Goal: Transaction & Acquisition: Obtain resource

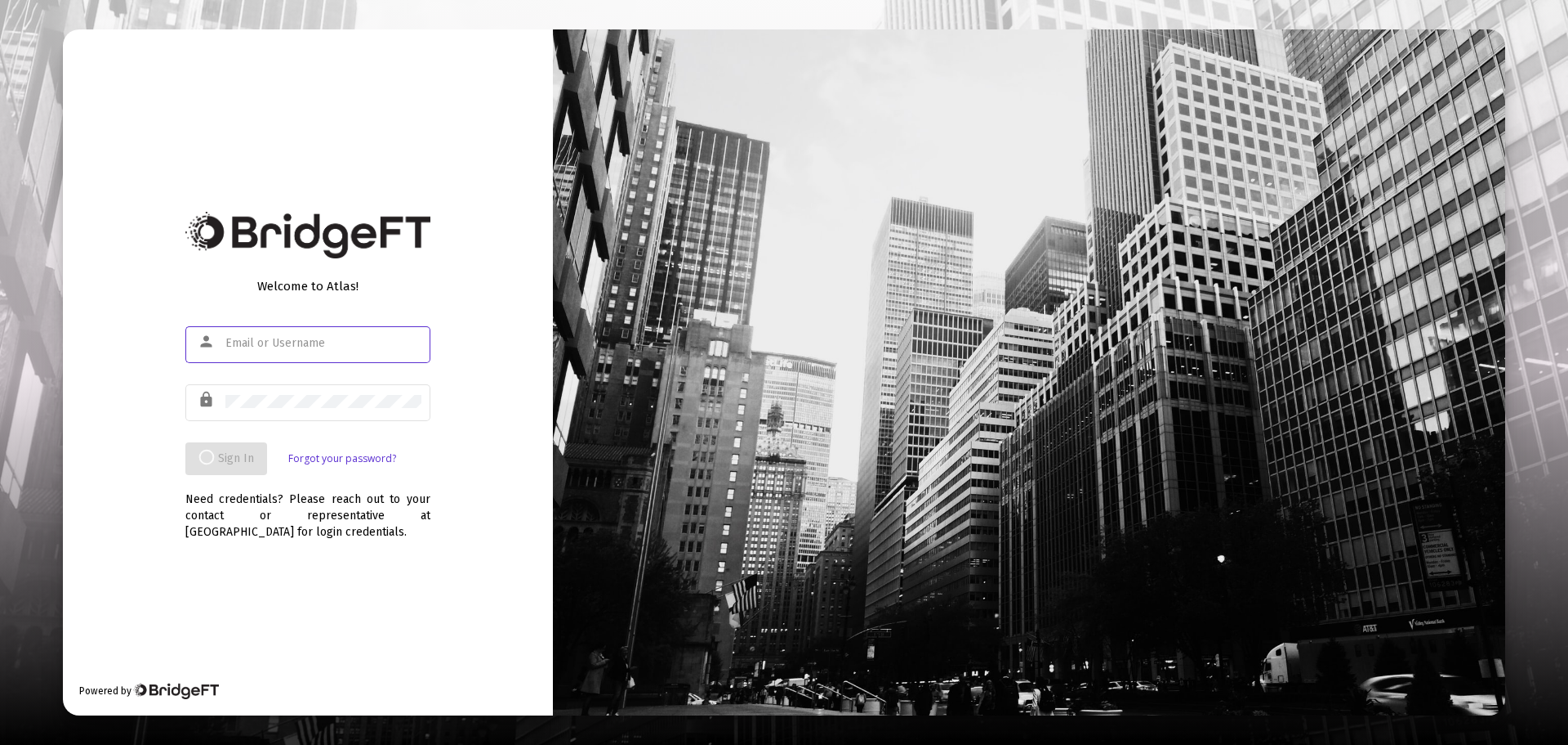
click at [240, 349] on input "text" at bounding box center [323, 343] width 196 height 13
paste input "[EMAIL_ADDRESS][DOMAIN_NAME]"
type input "[EMAIL_ADDRESS][DOMAIN_NAME]"
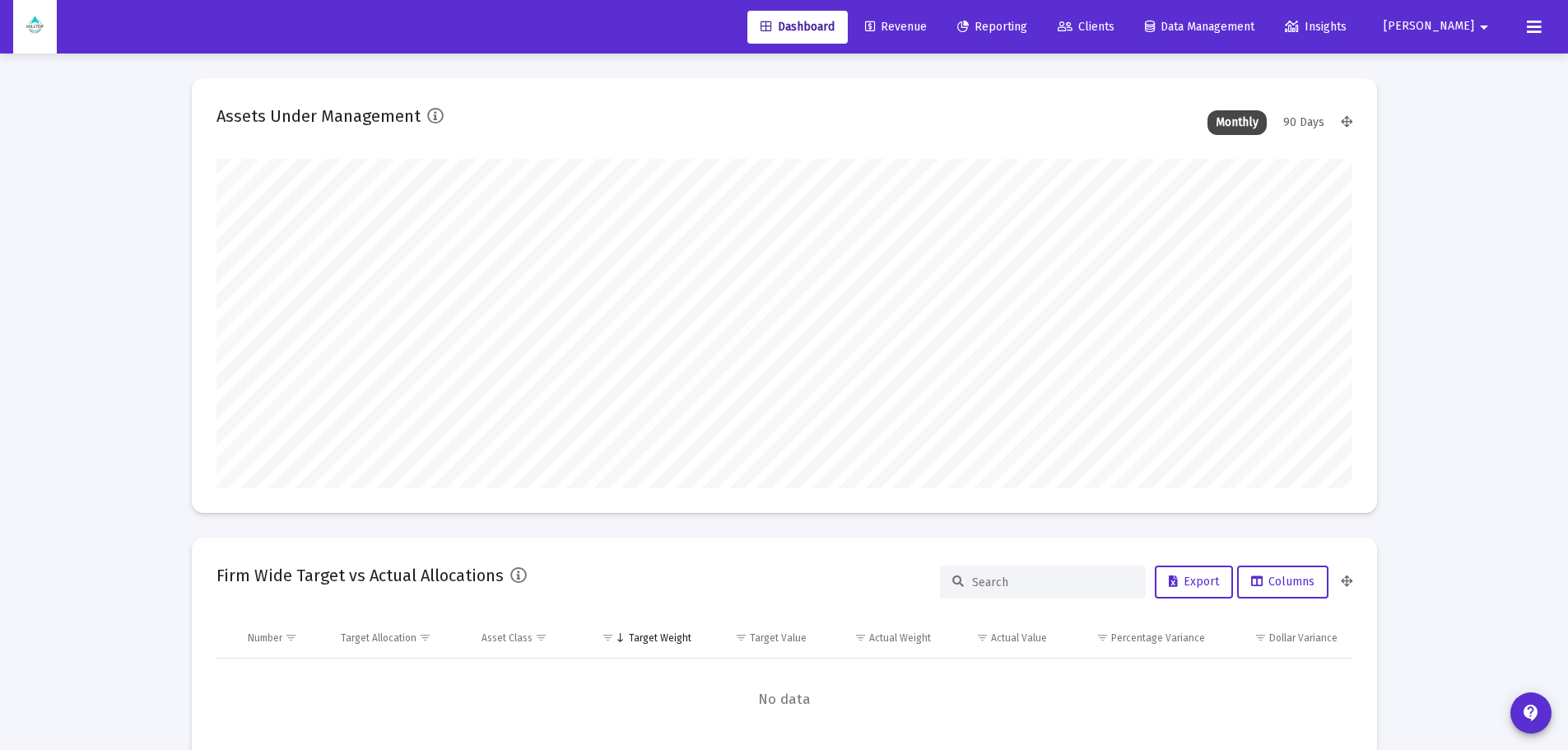
scroll to position [329, 1136]
type input "[DATE]"
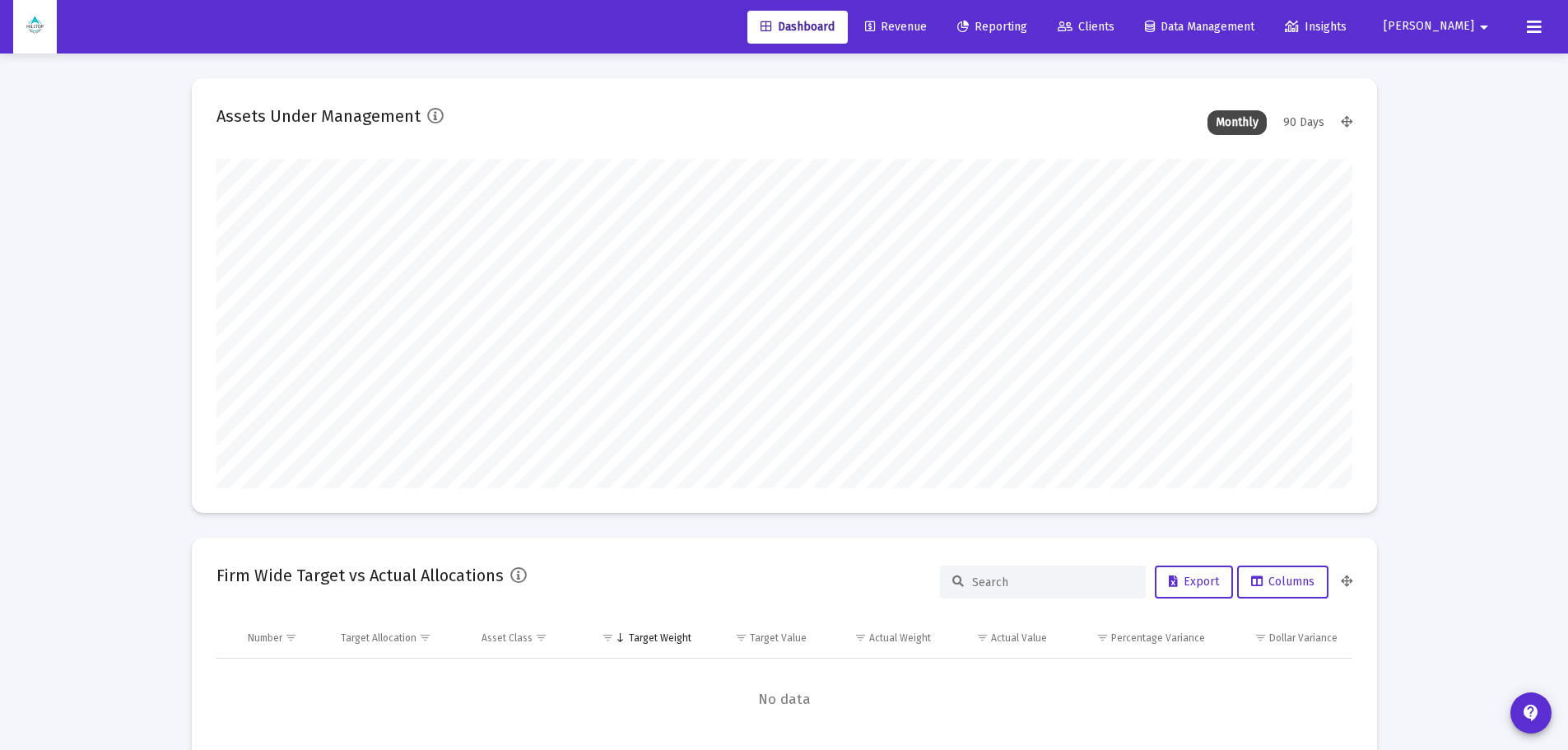
click at [1127, 18] on link "Clients" at bounding box center [1087, 27] width 83 height 33
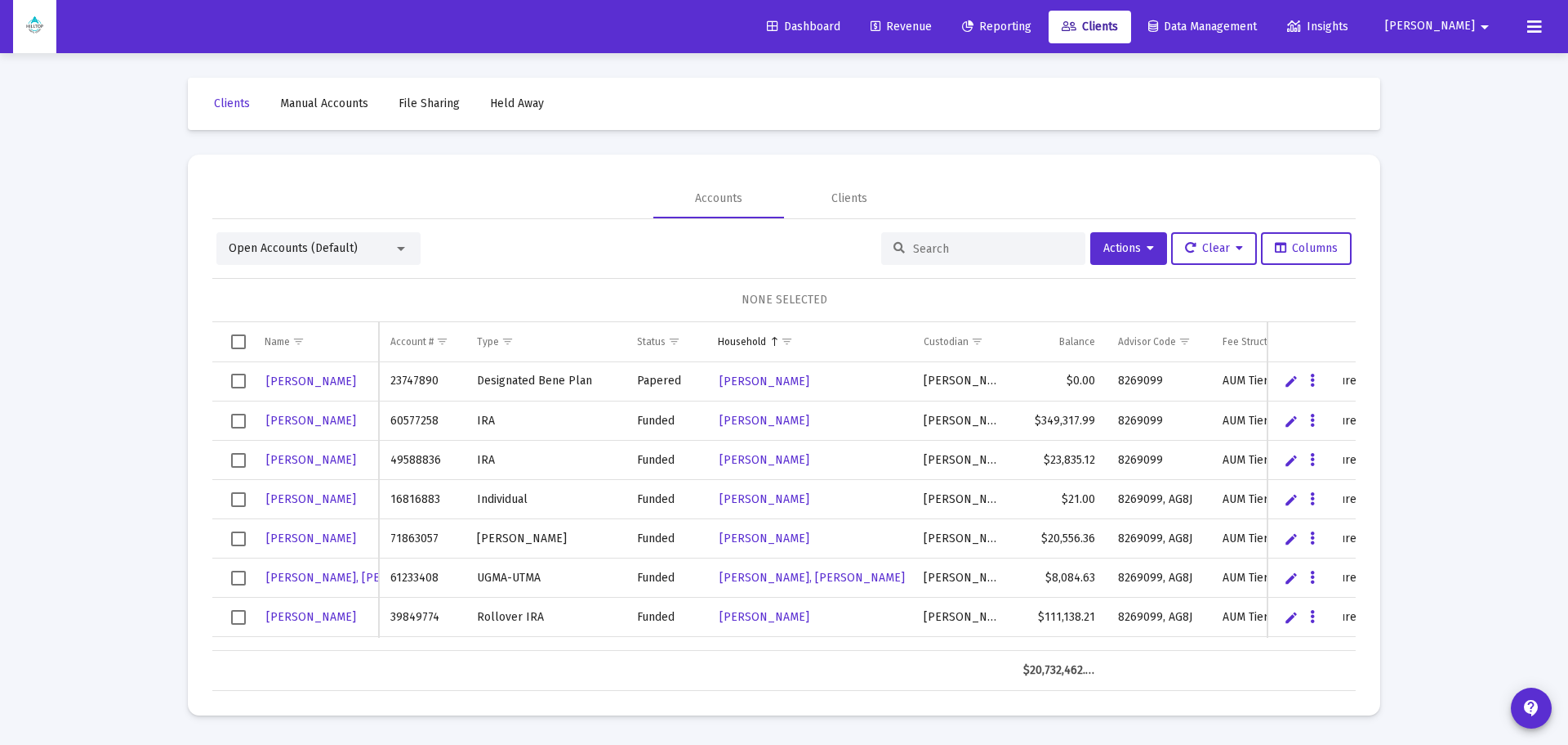
click at [979, 243] on input at bounding box center [993, 249] width 161 height 14
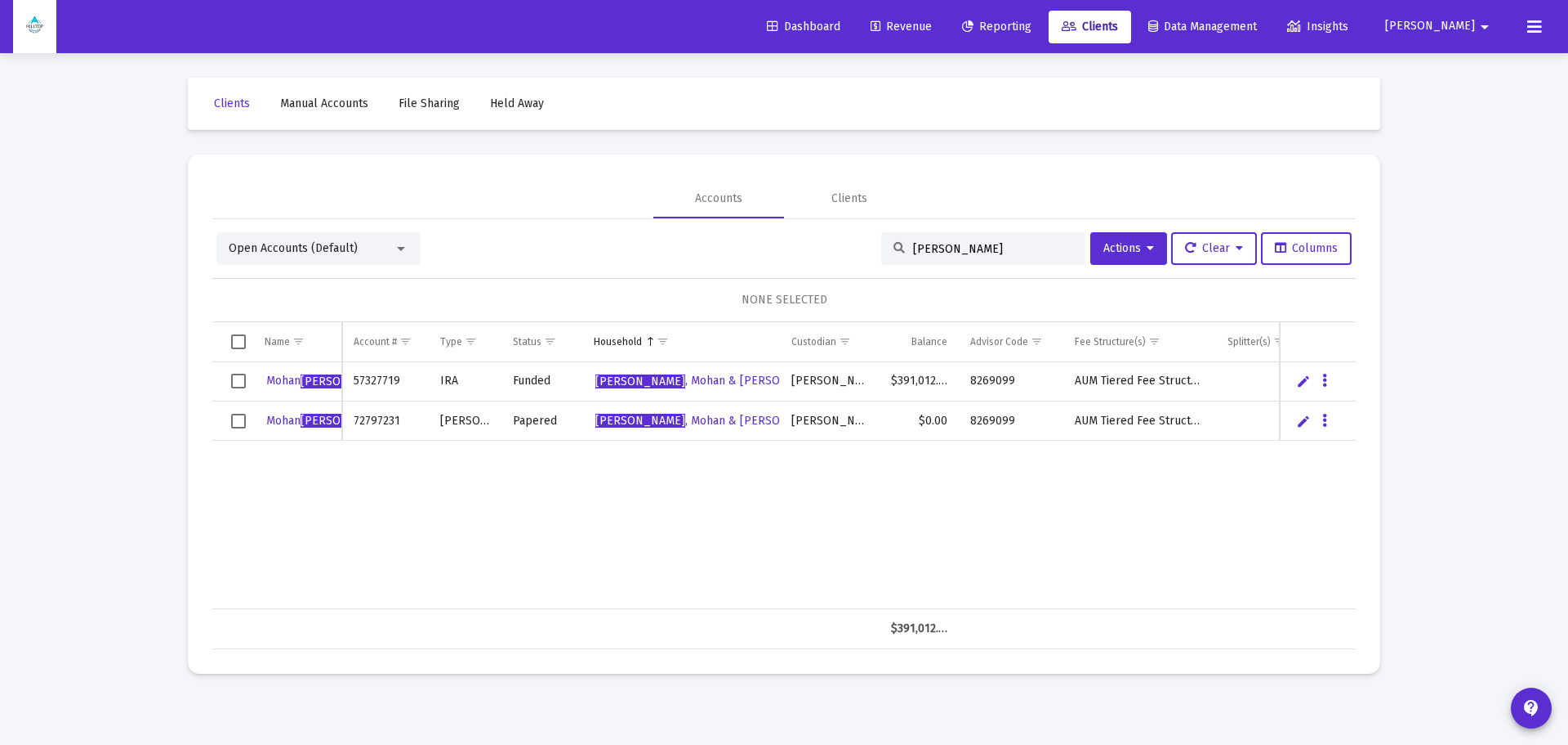
type input "[PERSON_NAME]"
click at [1032, 27] on span "Reporting" at bounding box center [997, 27] width 69 height 14
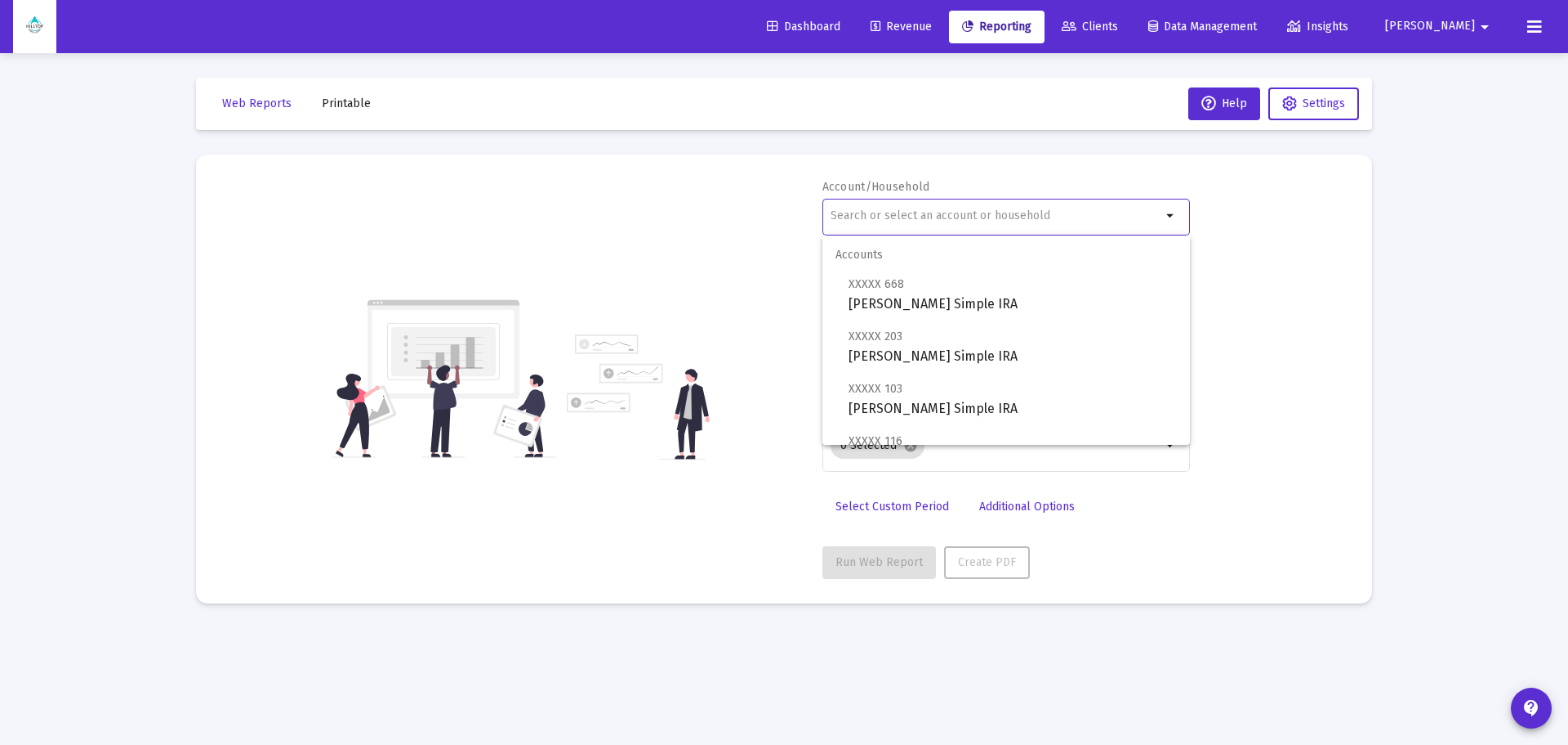
click at [941, 210] on input "text" at bounding box center [997, 215] width 331 height 13
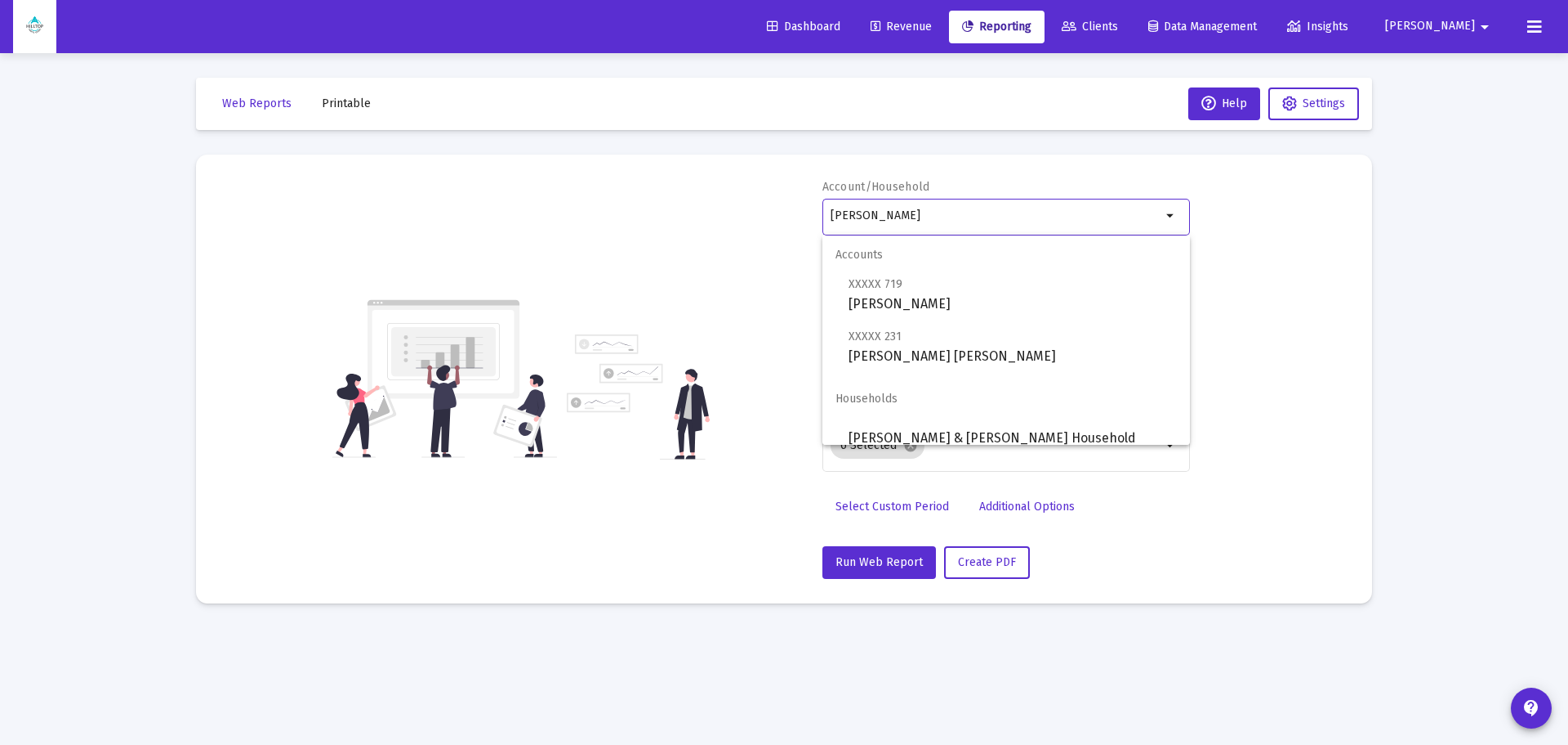
scroll to position [13, 0]
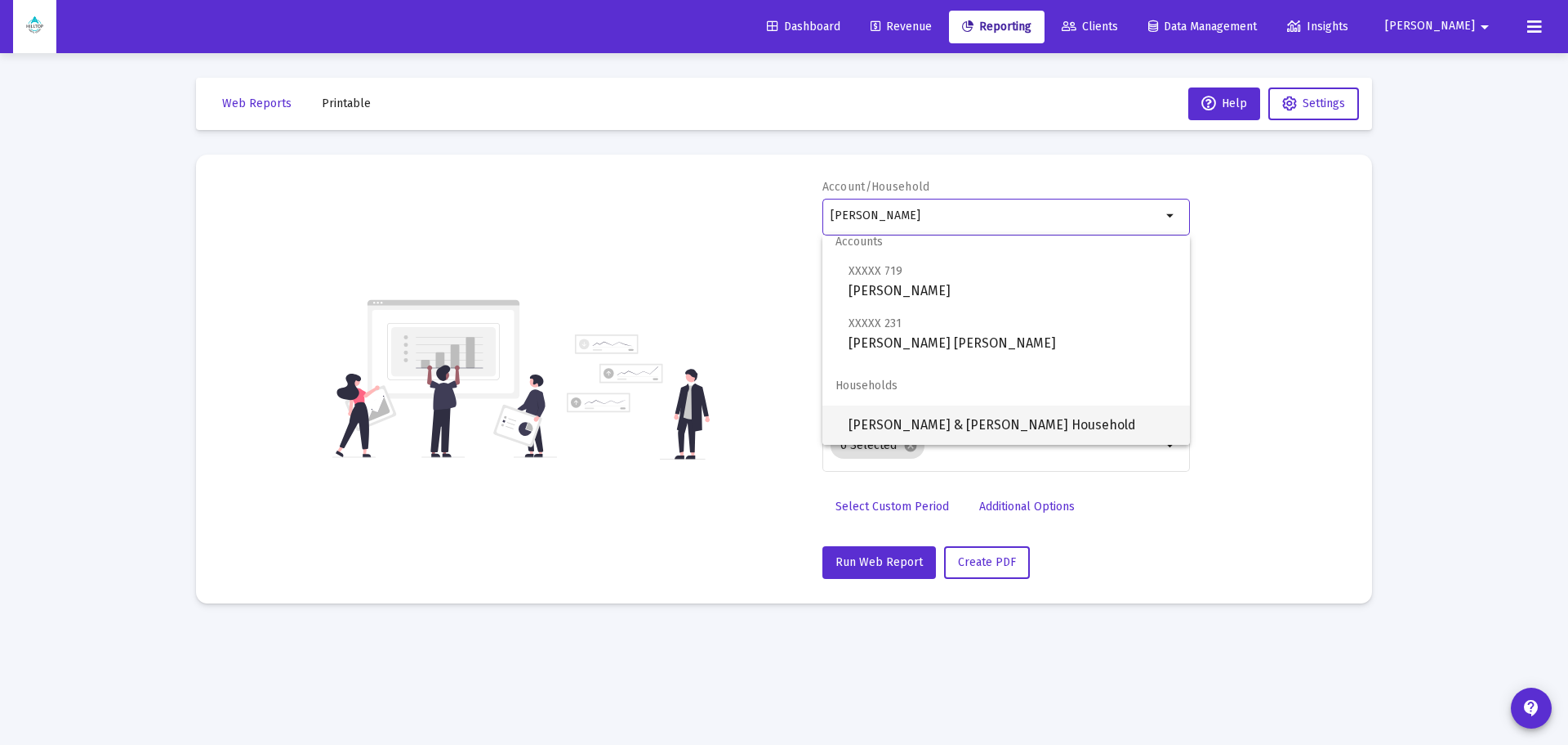
click at [922, 433] on span "[PERSON_NAME] & [PERSON_NAME] Household" at bounding box center [1013, 425] width 328 height 39
type input "[PERSON_NAME] & [PERSON_NAME] Household"
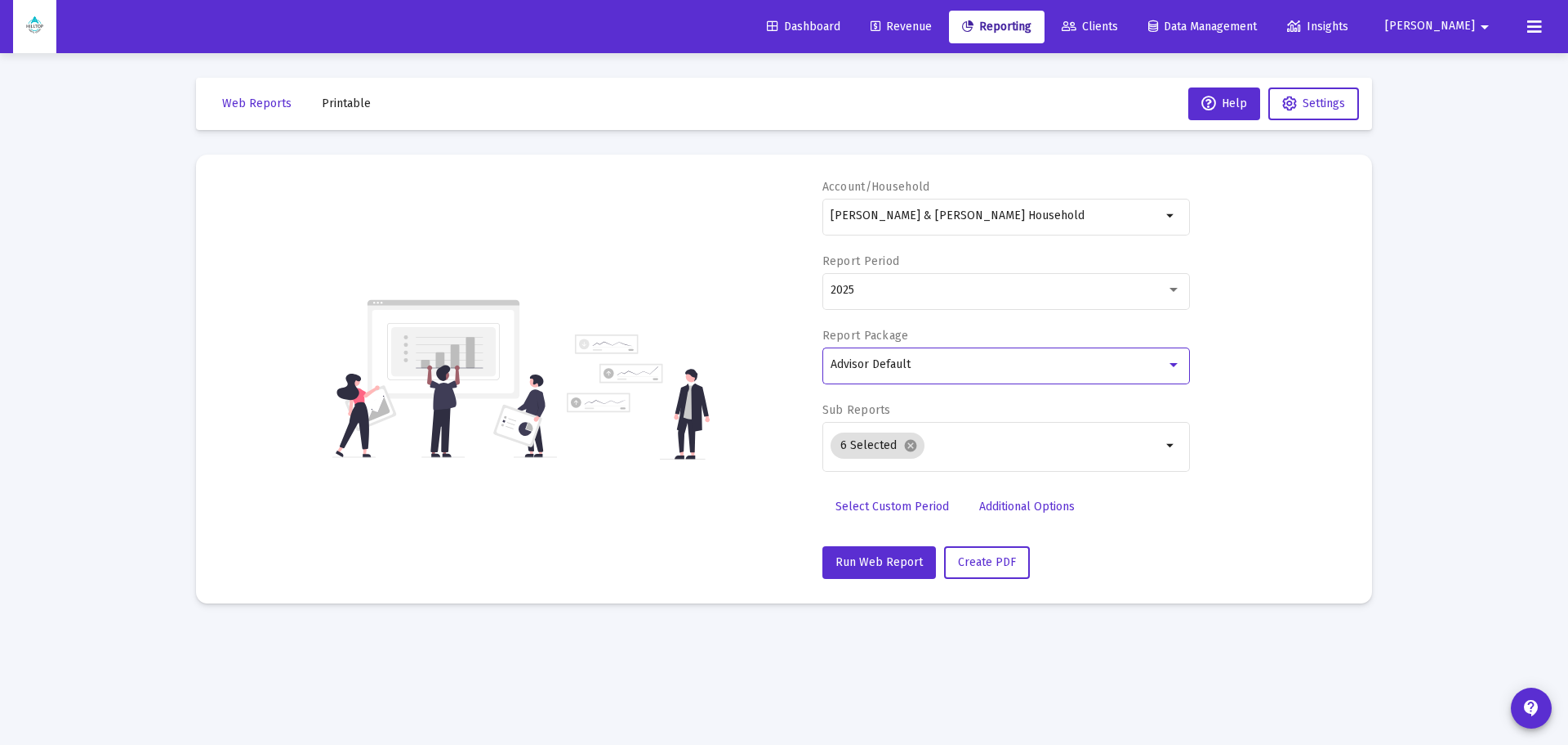
click at [936, 358] on div "Advisor Default" at bounding box center [999, 364] width 336 height 13
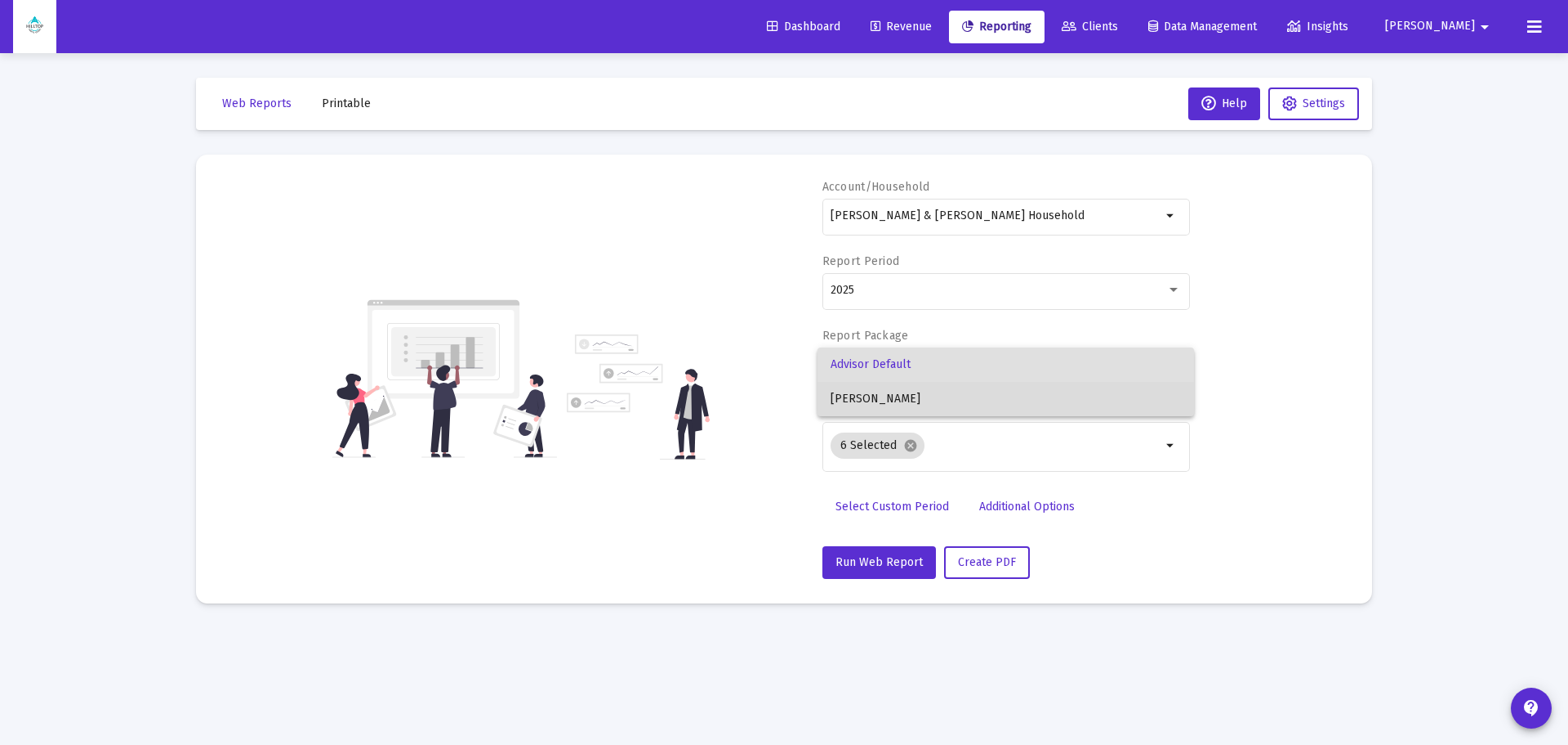
click at [907, 400] on span "[PERSON_NAME]" at bounding box center [1007, 398] width 351 height 34
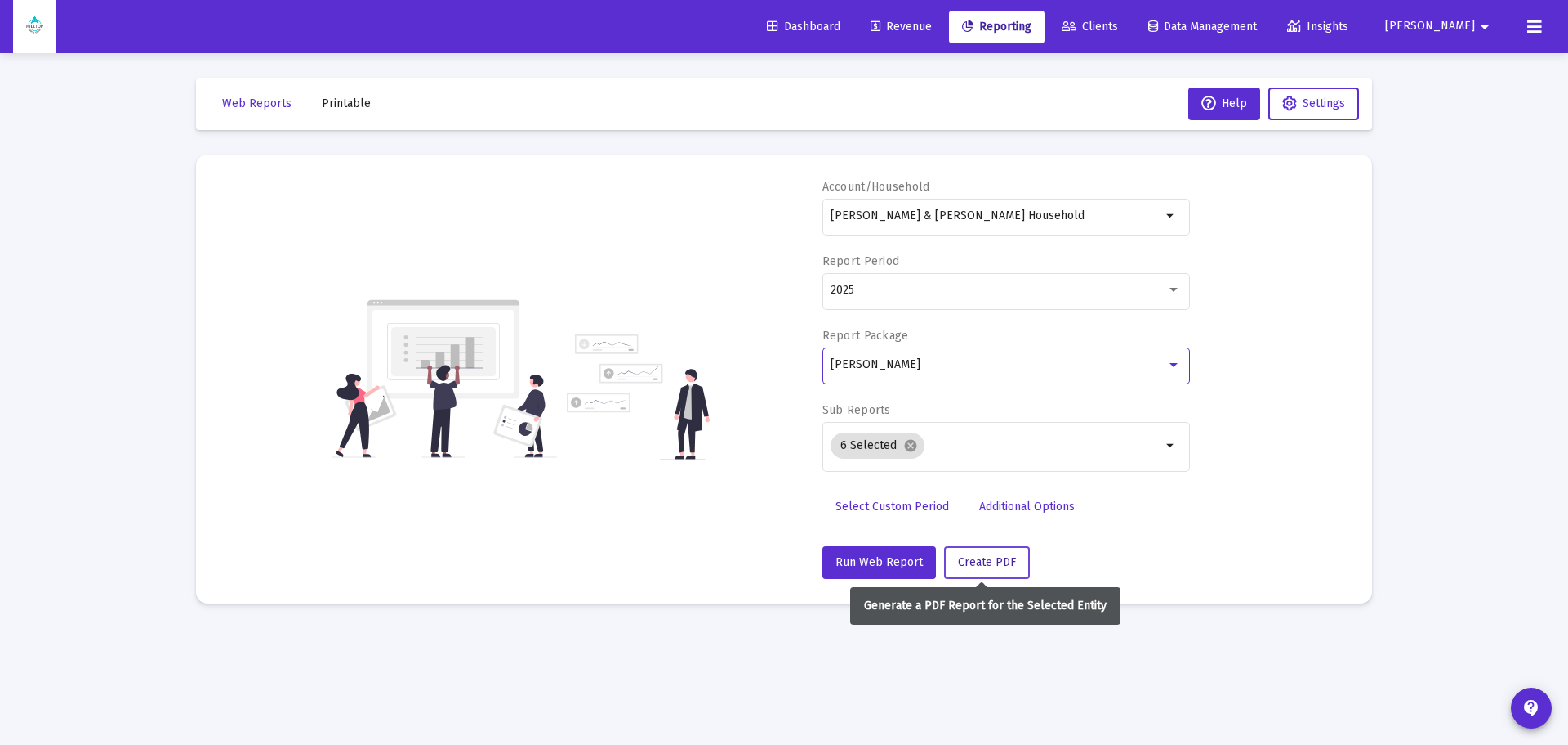
click at [970, 556] on span "Create PDF" at bounding box center [987, 562] width 58 height 14
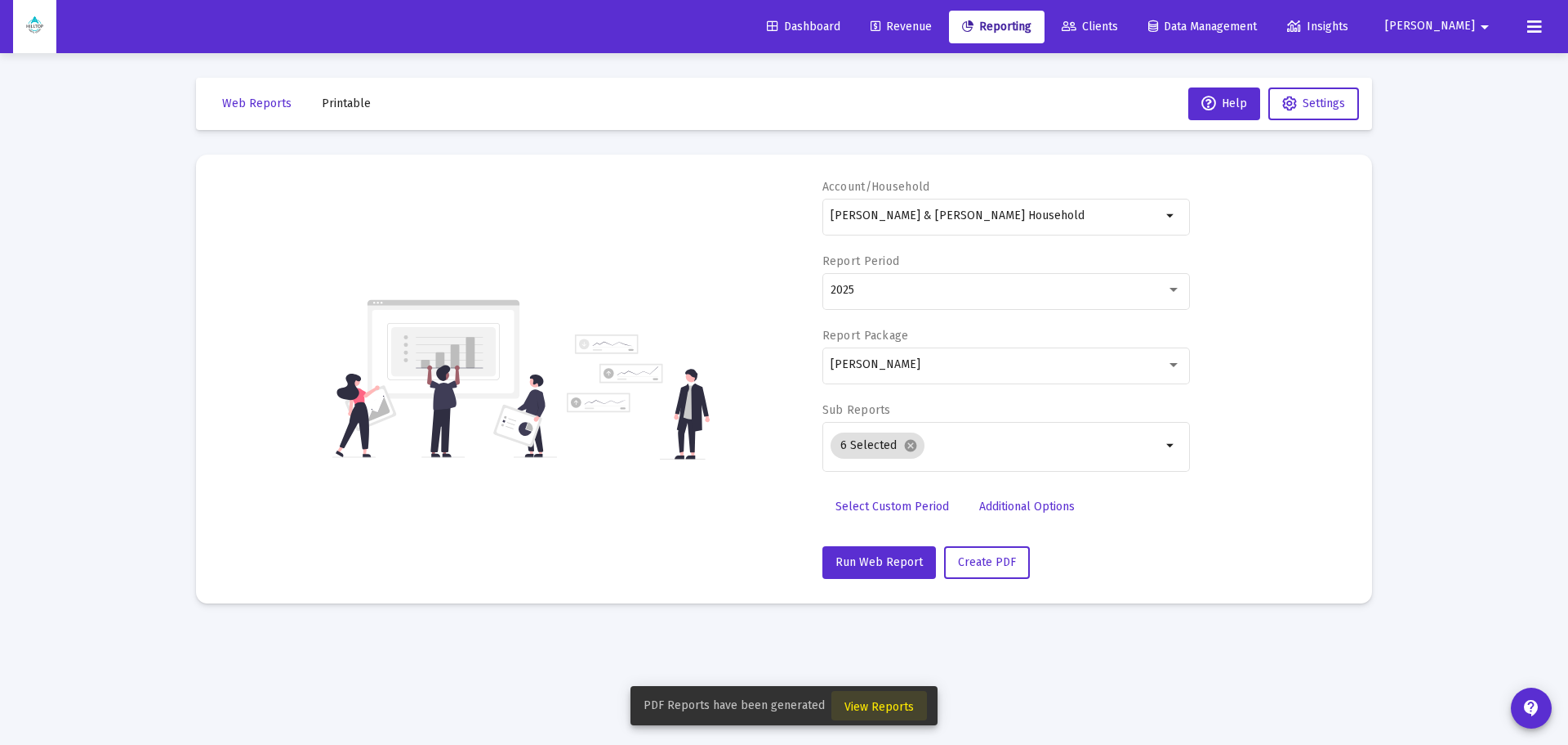
click at [893, 706] on span "View Reports" at bounding box center [880, 707] width 69 height 14
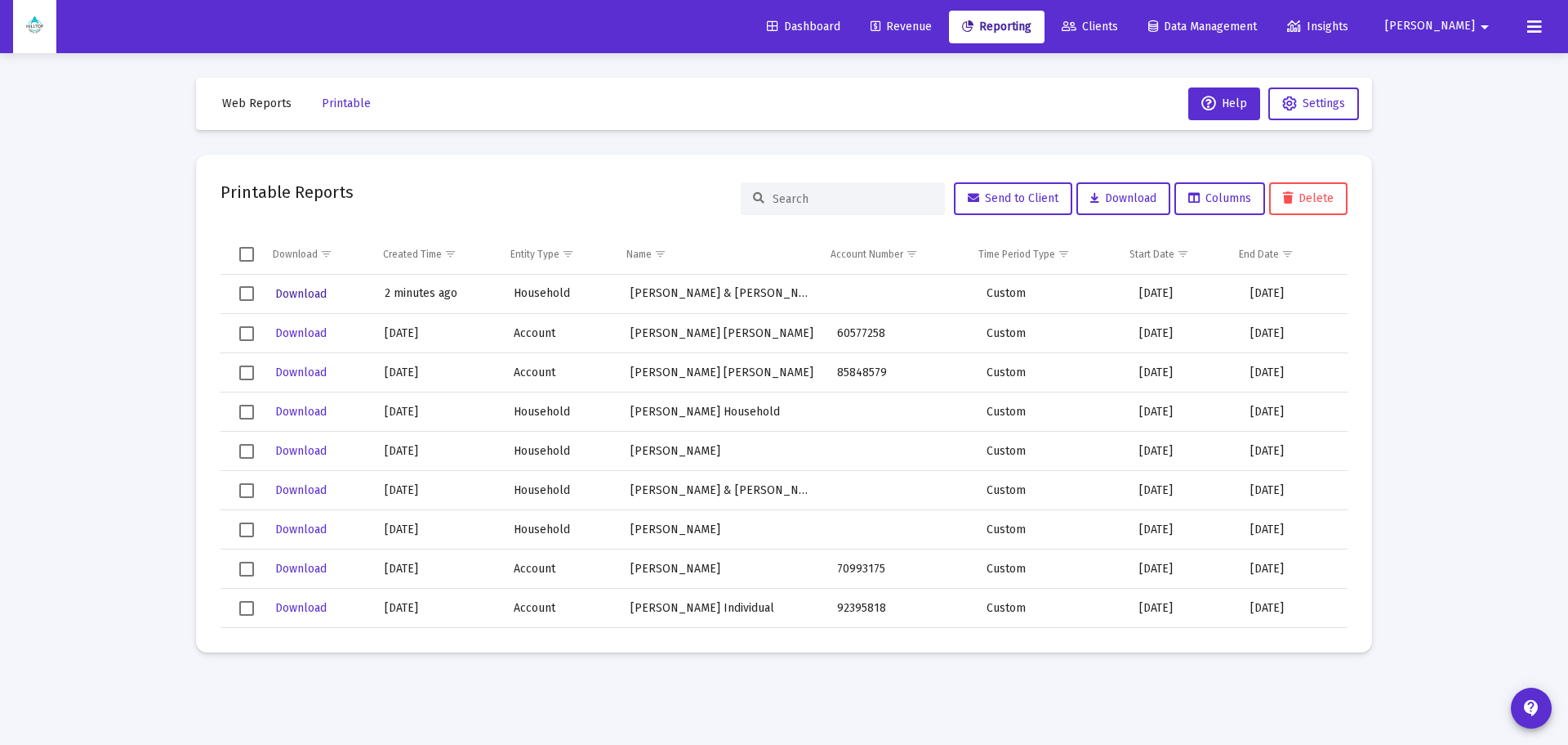
click at [309, 294] on span "Download" at bounding box center [301, 294] width 51 height 14
